Goal: Information Seeking & Learning: Find specific fact

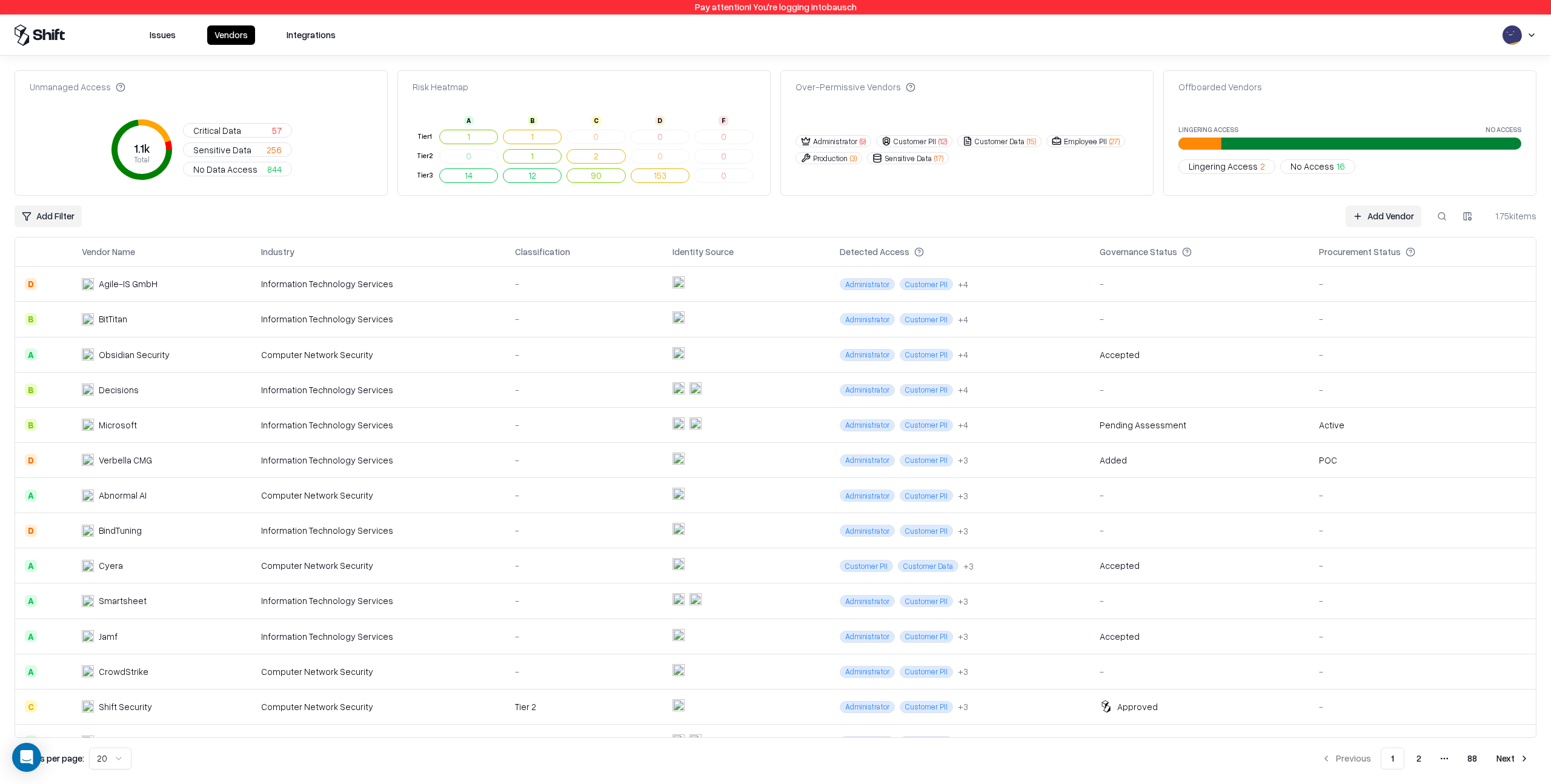
scroll to position [234, 0]
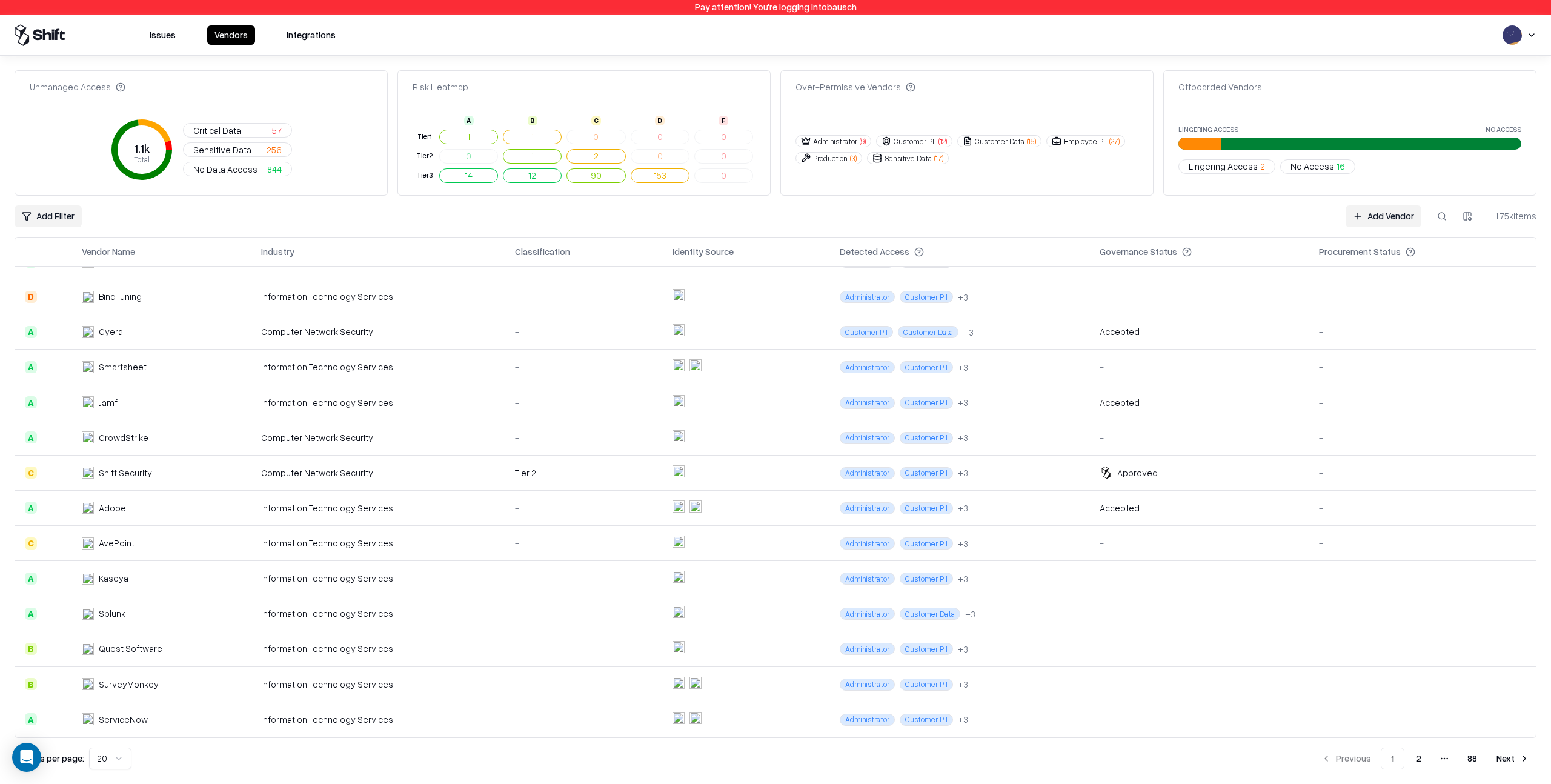
click at [1444, 217] on button at bounding box center [1442, 216] width 22 height 22
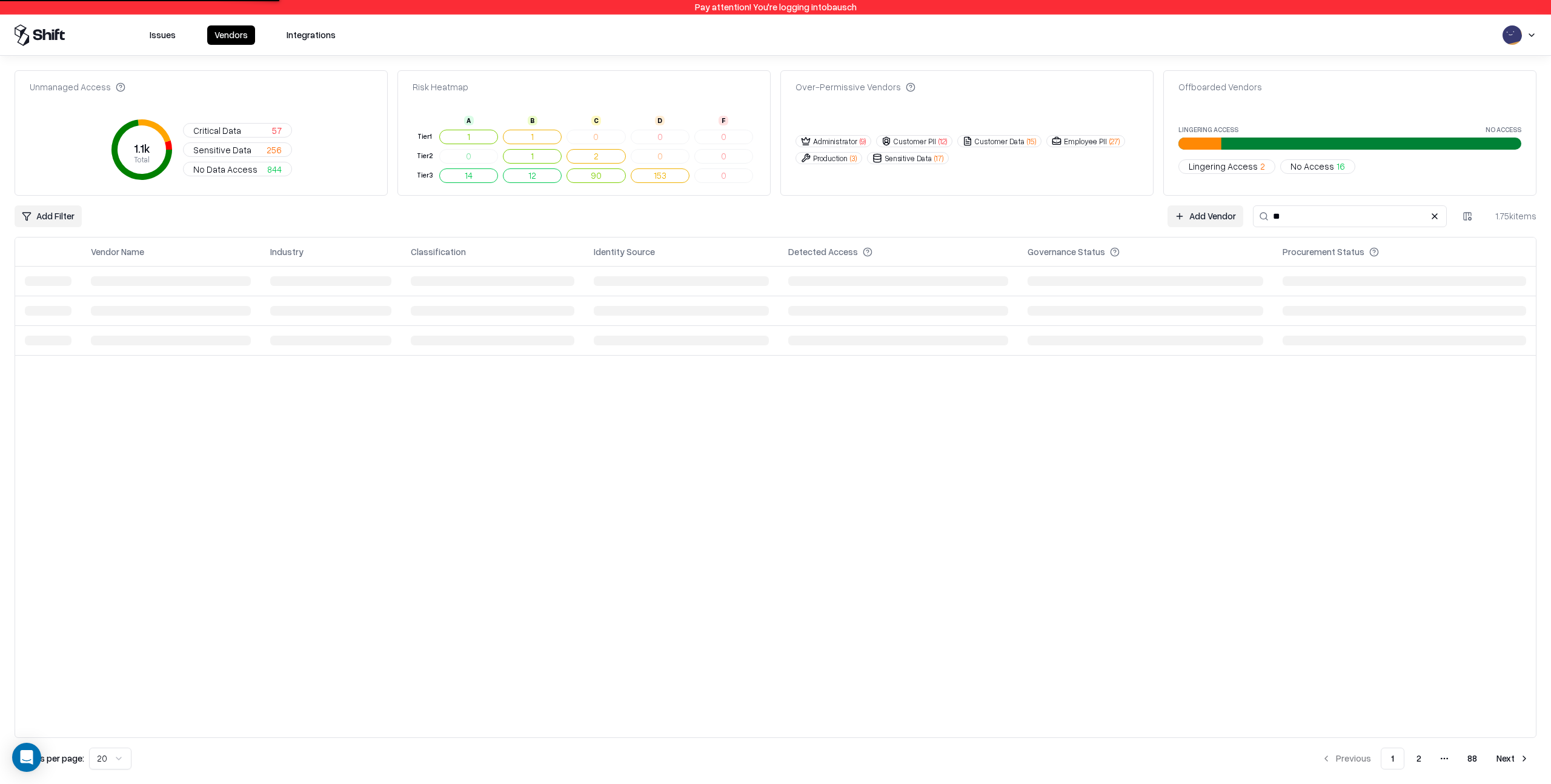
type input "***"
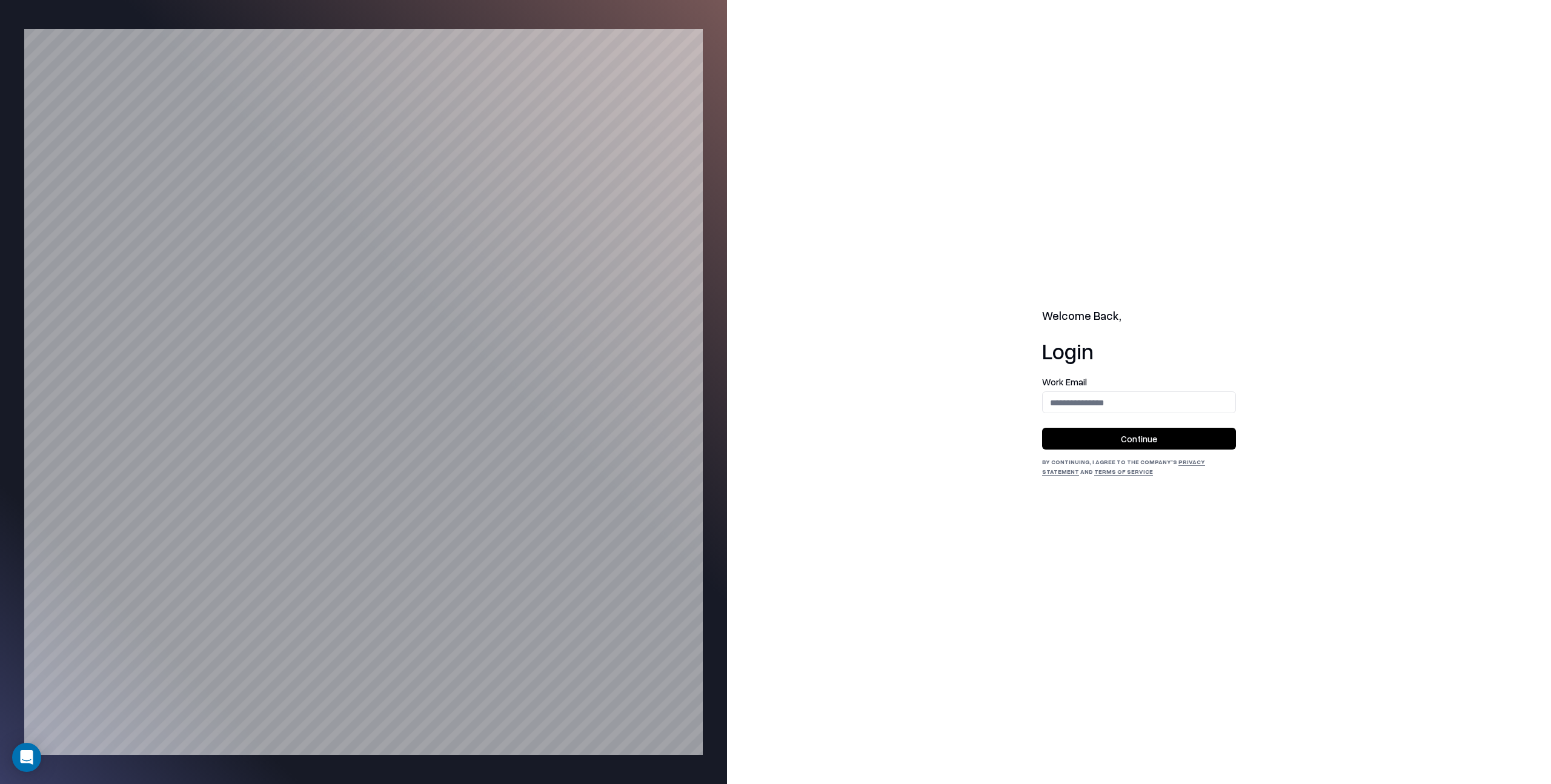
drag, startPoint x: 946, startPoint y: 241, endPoint x: 938, endPoint y: 258, distance: 18.8
click at [945, 241] on div "Welcome Back, Login Work Email Continue By continuing, I agree to the Company's…" at bounding box center [1139, 392] width 824 height 784
click at [1062, 407] on input "email" at bounding box center [1139, 402] width 193 height 23
type input "**********"
click at [1148, 437] on button "Continue" at bounding box center [1139, 439] width 194 height 22
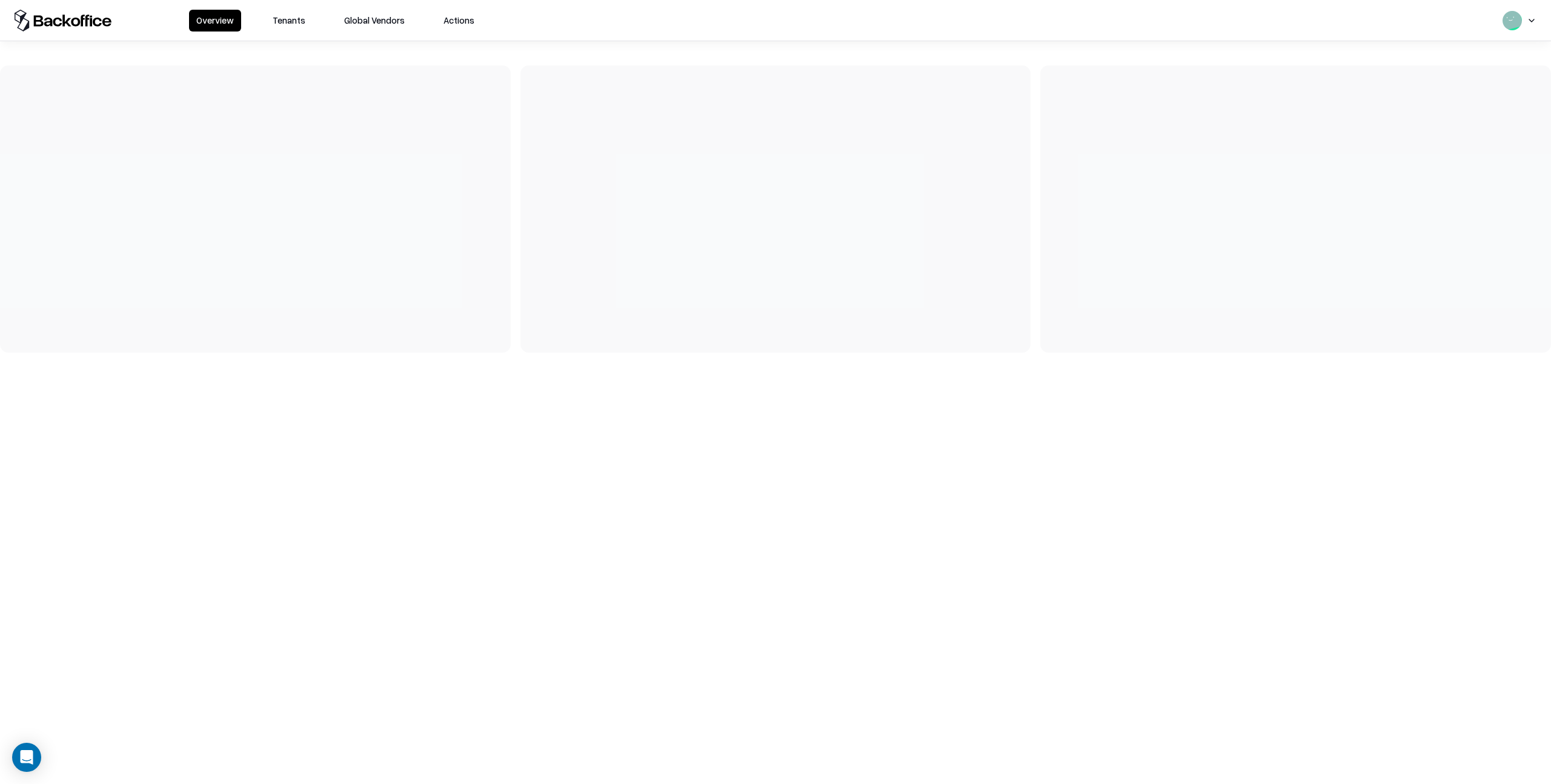
click at [295, 21] on button "Tenants" at bounding box center [289, 21] width 47 height 22
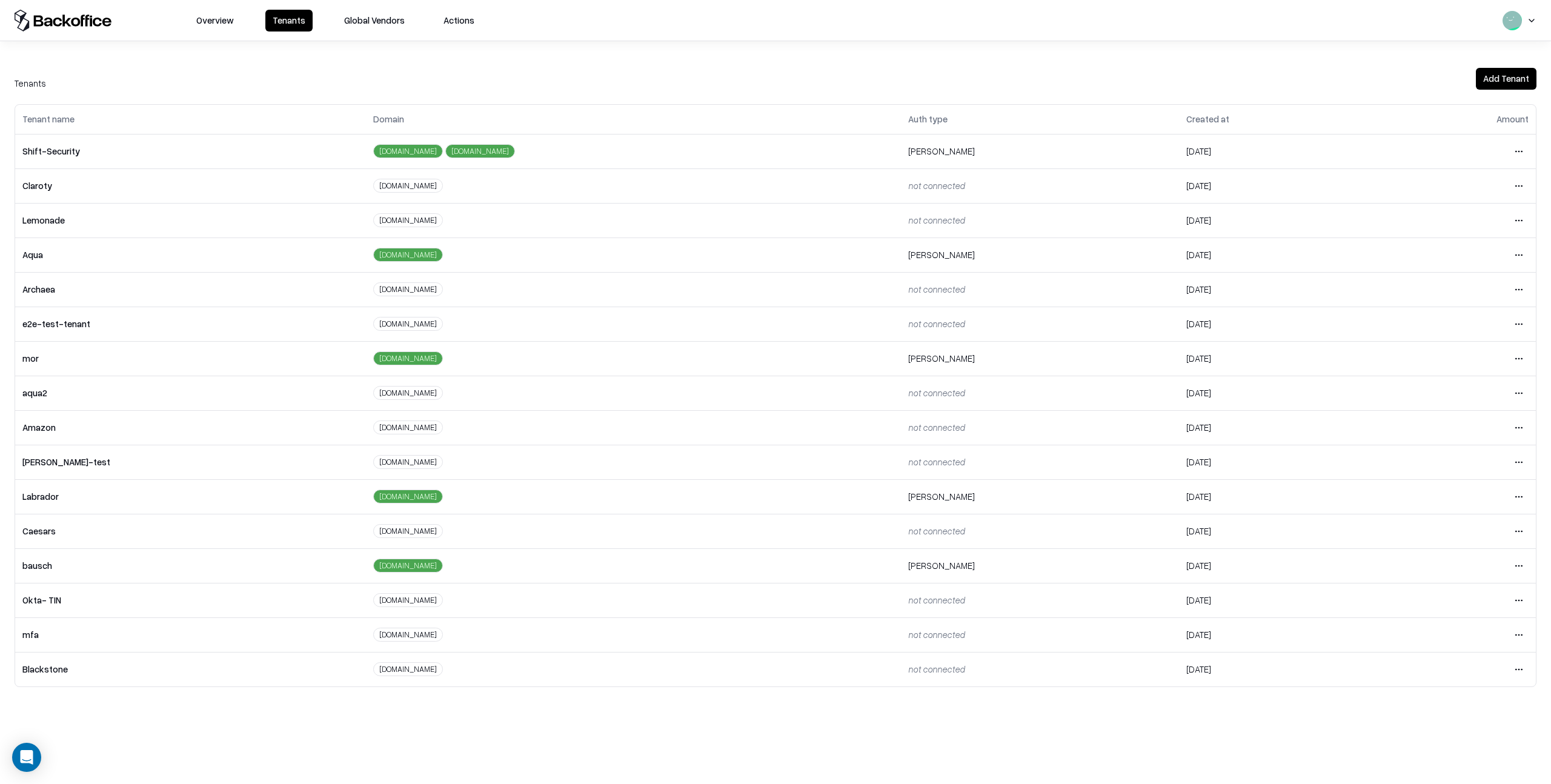
click at [1522, 565] on html "Overview Tenants Global Vendors Actions Tenants Add Tenant Tenant name Domain A…" at bounding box center [776, 392] width 1551 height 784
click at [1437, 669] on div "Login to tenant" at bounding box center [1468, 667] width 131 height 24
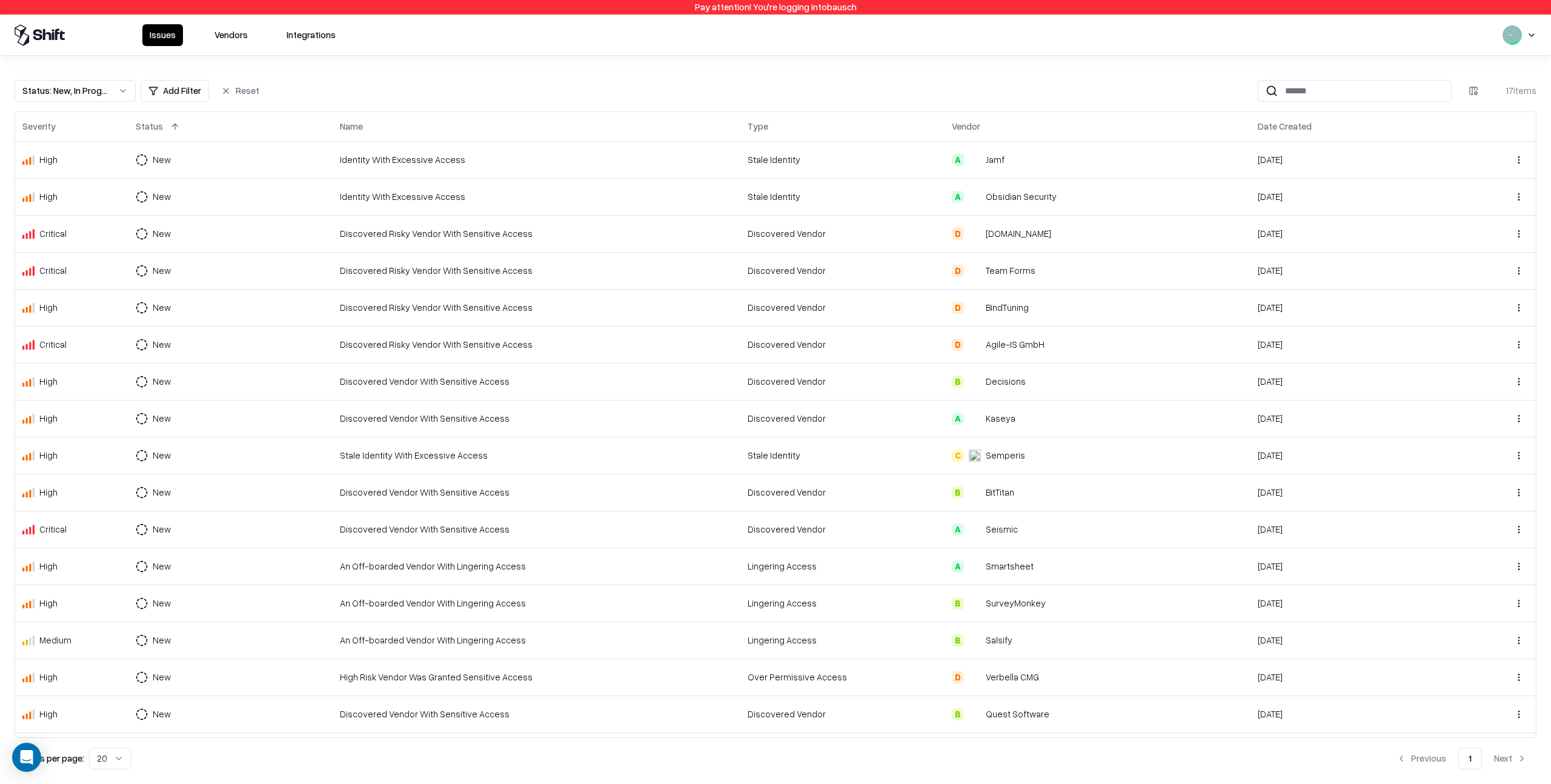
click at [247, 32] on button "Vendors" at bounding box center [231, 35] width 48 height 22
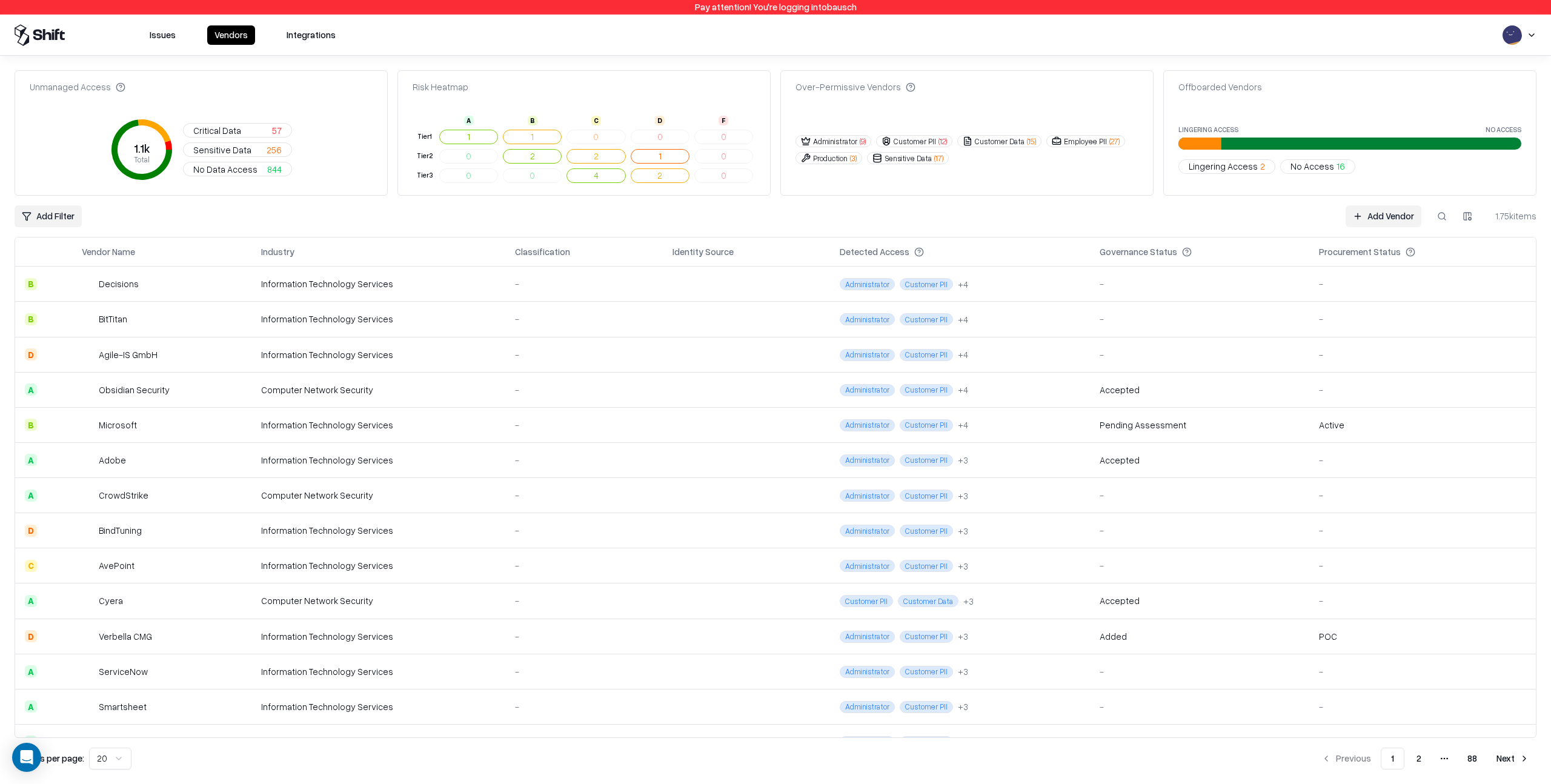
click at [1447, 218] on button at bounding box center [1442, 216] width 22 height 22
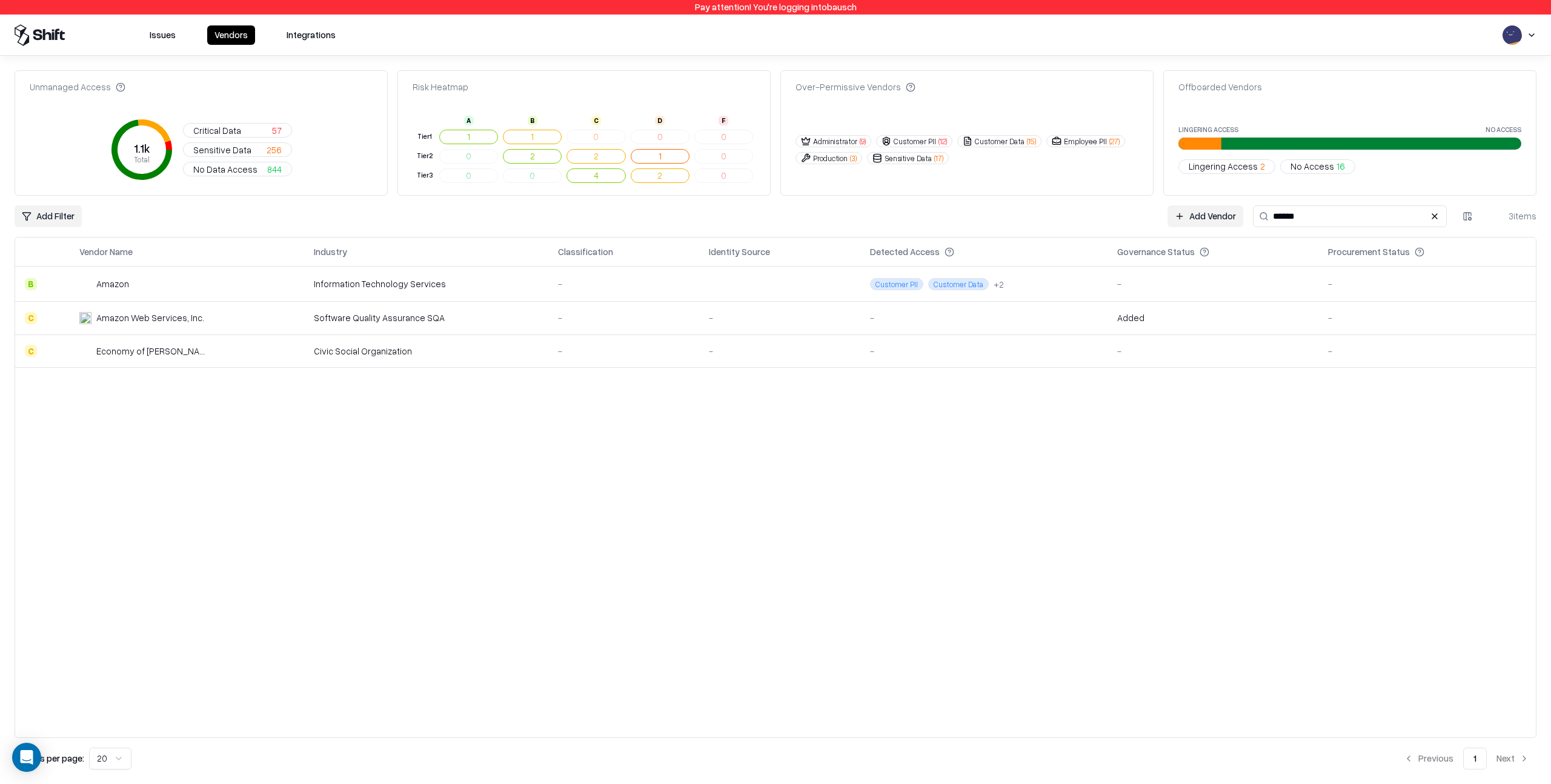
type input "******"
click at [402, 284] on div "Information Technology Services" at bounding box center [426, 283] width 225 height 13
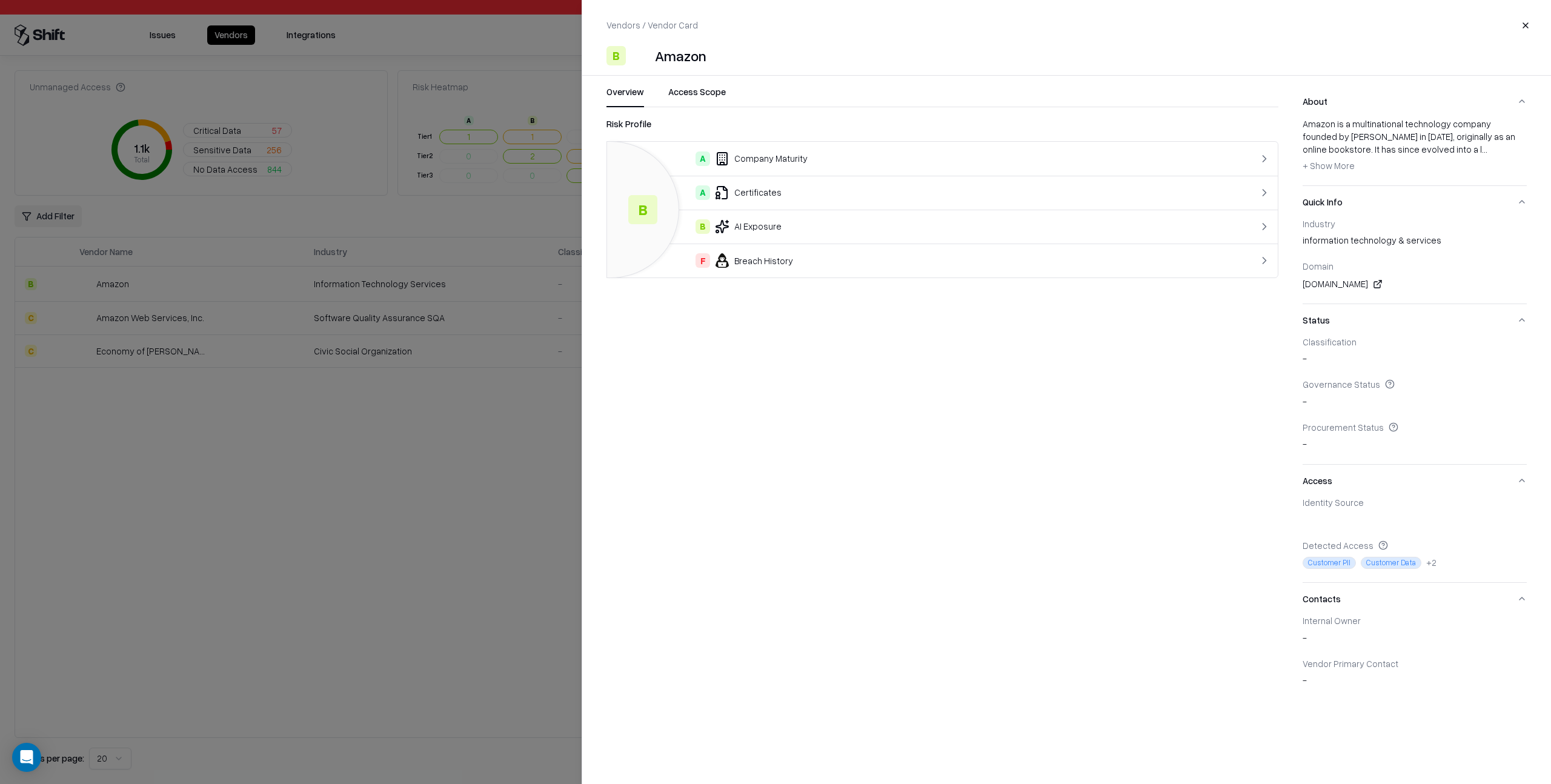
click at [1337, 163] on span "+ Show More" at bounding box center [1329, 165] width 52 height 11
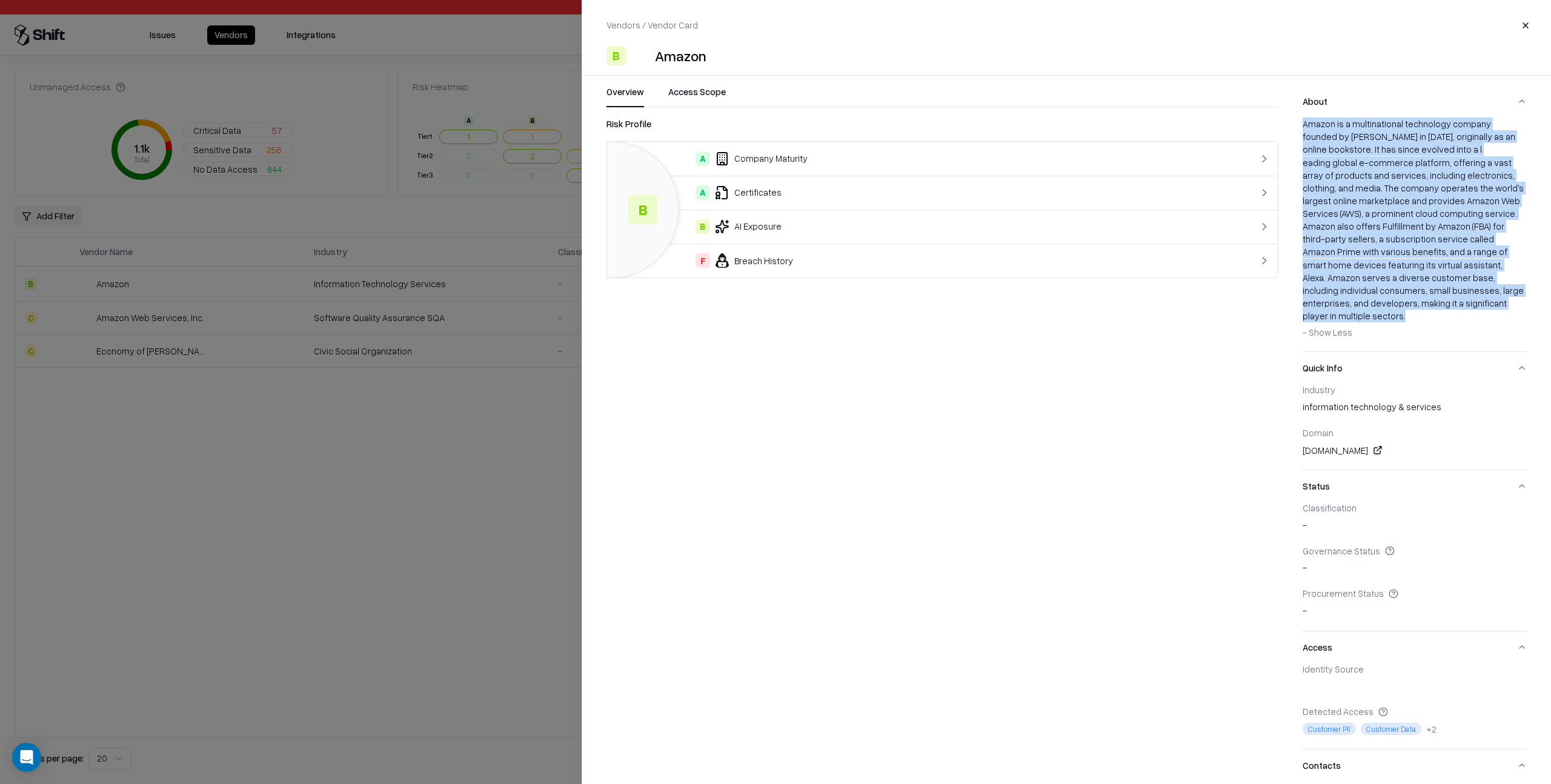
drag, startPoint x: 1303, startPoint y: 123, endPoint x: 1407, endPoint y: 302, distance: 207.0
click at [1407, 302] on div "Amazon is a multinational technology company founded by Jeff Bezos in 1994, ori…" at bounding box center [1415, 230] width 224 height 224
copy div "Amazon is a multinational technology company founded by Jeff Bezos in 1994, ori…"
